Goal: Navigation & Orientation: Understand site structure

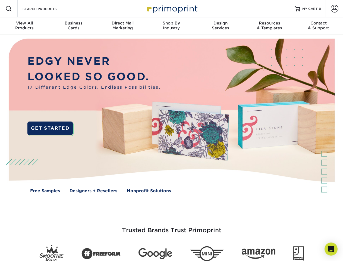
click at [171, 130] on img at bounding box center [171, 120] width 339 height 170
click at [9, 9] on span at bounding box center [8, 8] width 7 height 7
click at [334, 9] on span at bounding box center [335, 9] width 8 height 8
click at [24, 26] on div "View All Products" at bounding box center [24, 26] width 49 height 10
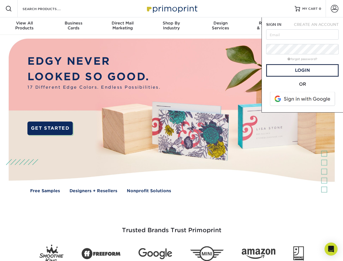
click at [73, 26] on div "Business Cards" at bounding box center [73, 26] width 49 height 10
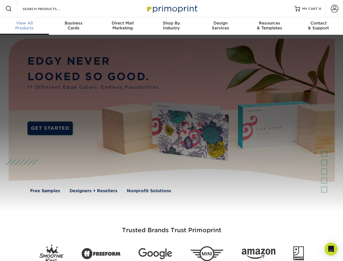
click at [122, 26] on div "Direct Mail Marketing" at bounding box center [122, 26] width 49 height 10
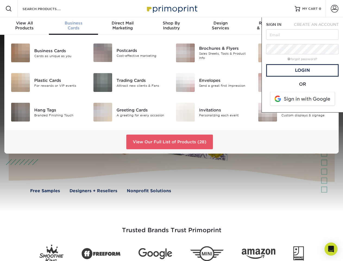
click at [171, 26] on div "Shop By Industry" at bounding box center [171, 26] width 49 height 10
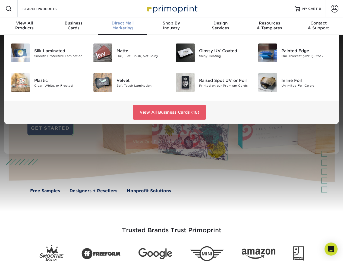
click at [220, 26] on div "Design Services" at bounding box center [220, 26] width 49 height 10
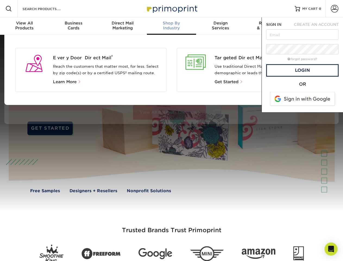
click at [269, 26] on span "SIGN IN" at bounding box center [273, 24] width 15 height 4
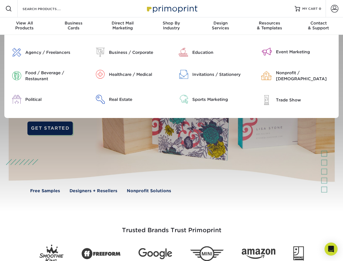
click at [318, 26] on div "Contact & Support" at bounding box center [318, 26] width 49 height 10
